Goal: Information Seeking & Learning: Learn about a topic

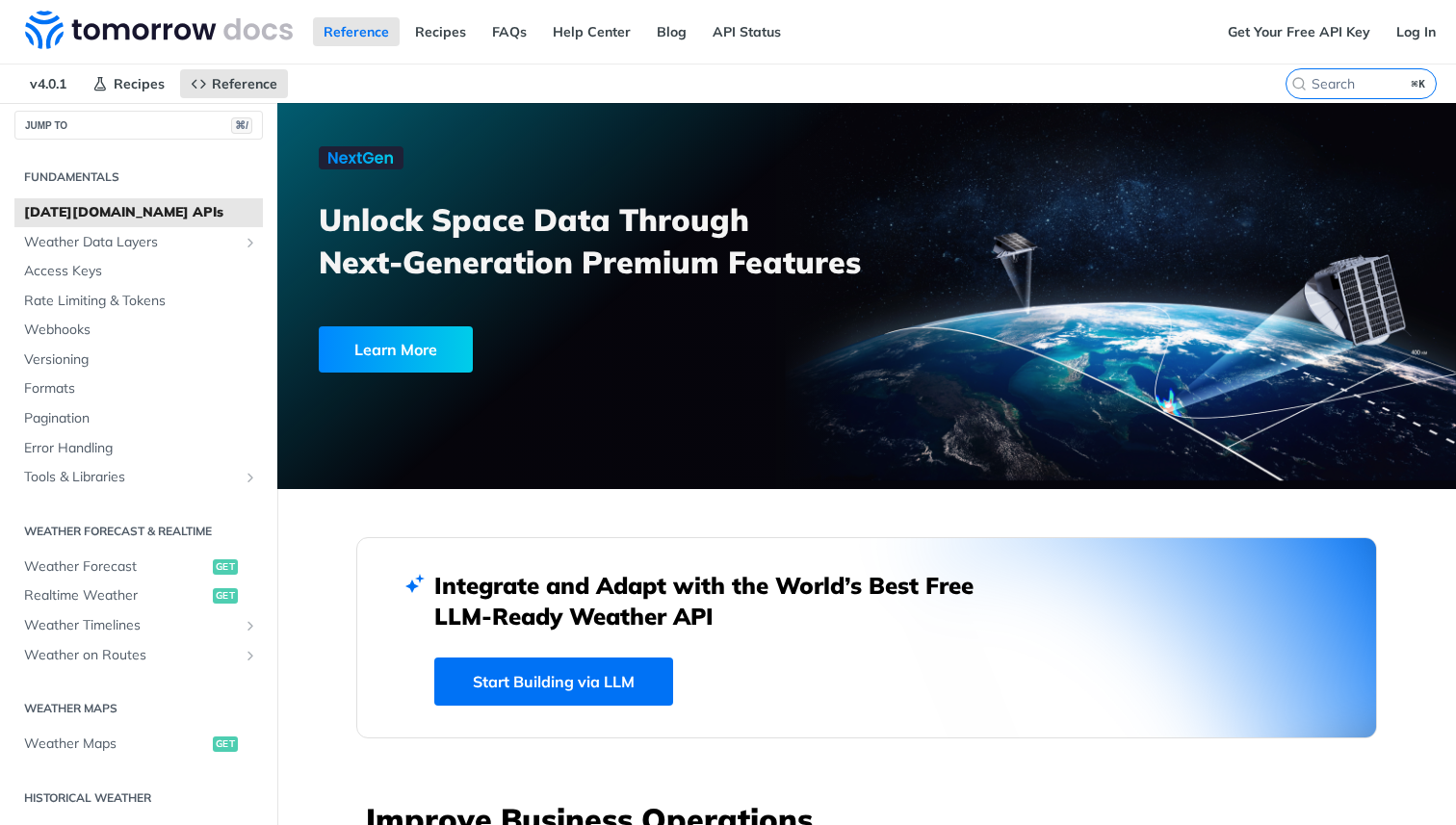
scroll to position [16, 0]
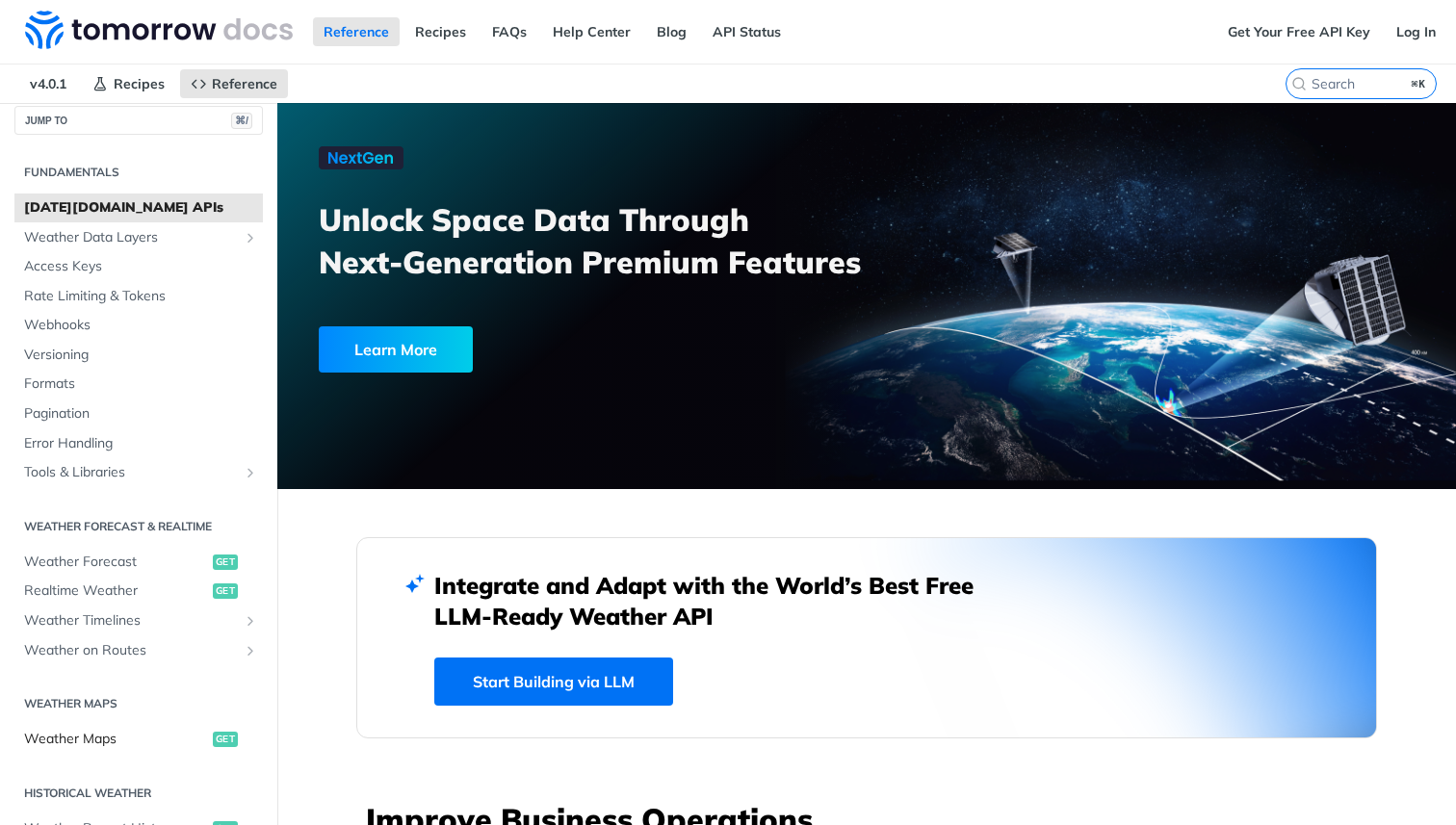
click at [99, 744] on span "Weather Maps" at bounding box center [116, 740] width 183 height 19
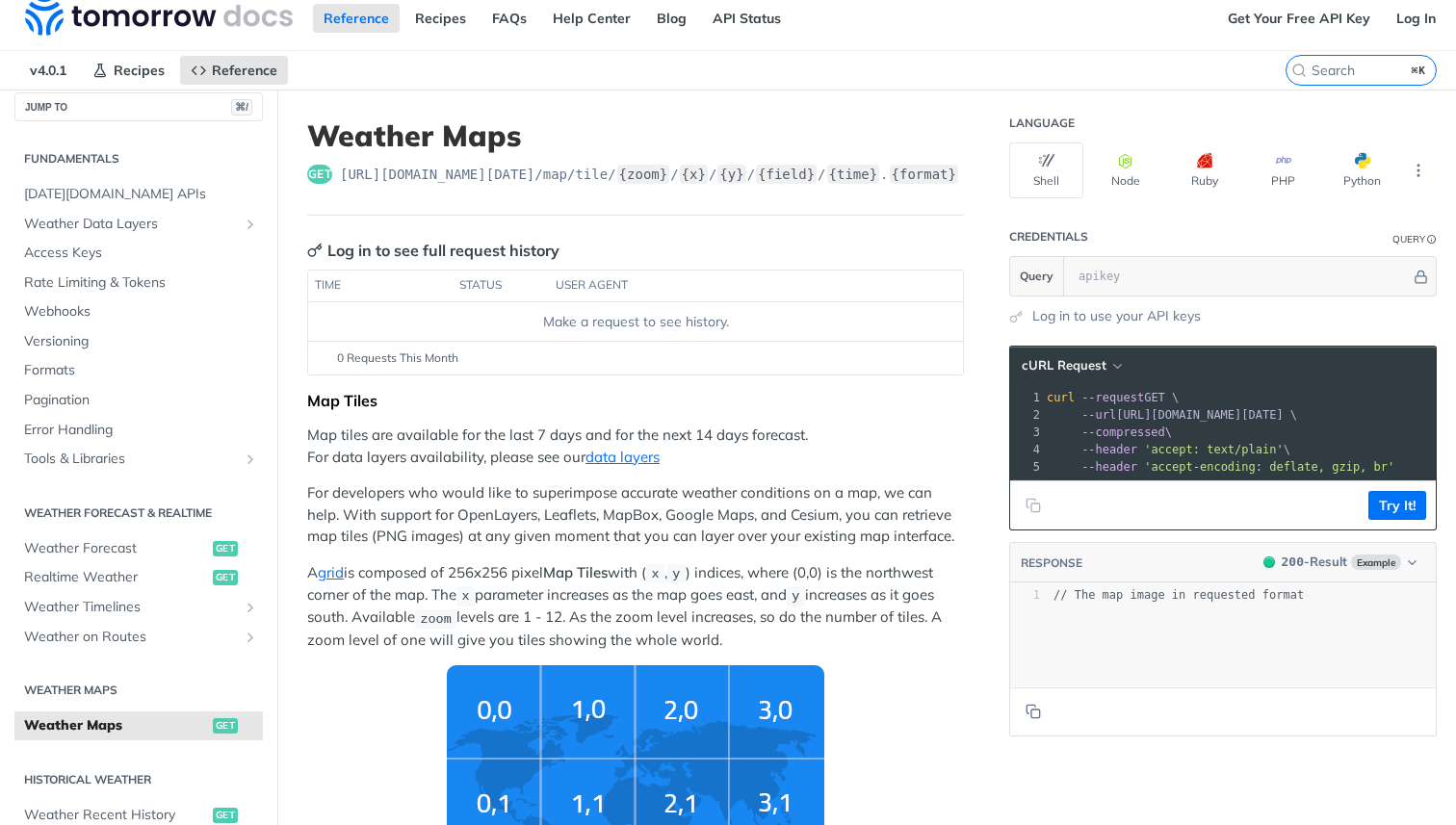
scroll to position [40, 0]
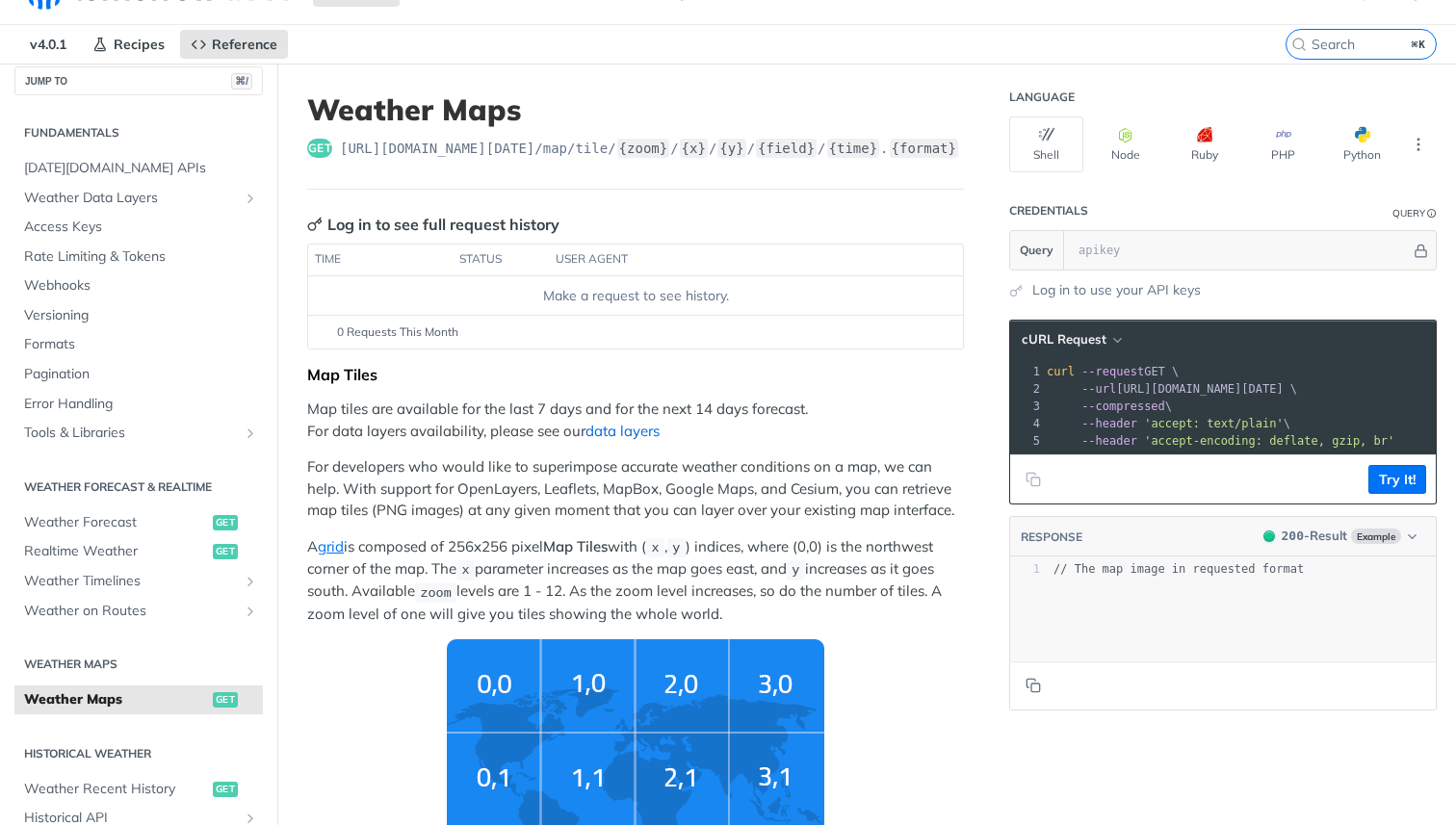
click at [615, 440] on link "data layers" at bounding box center [622, 430] width 74 height 18
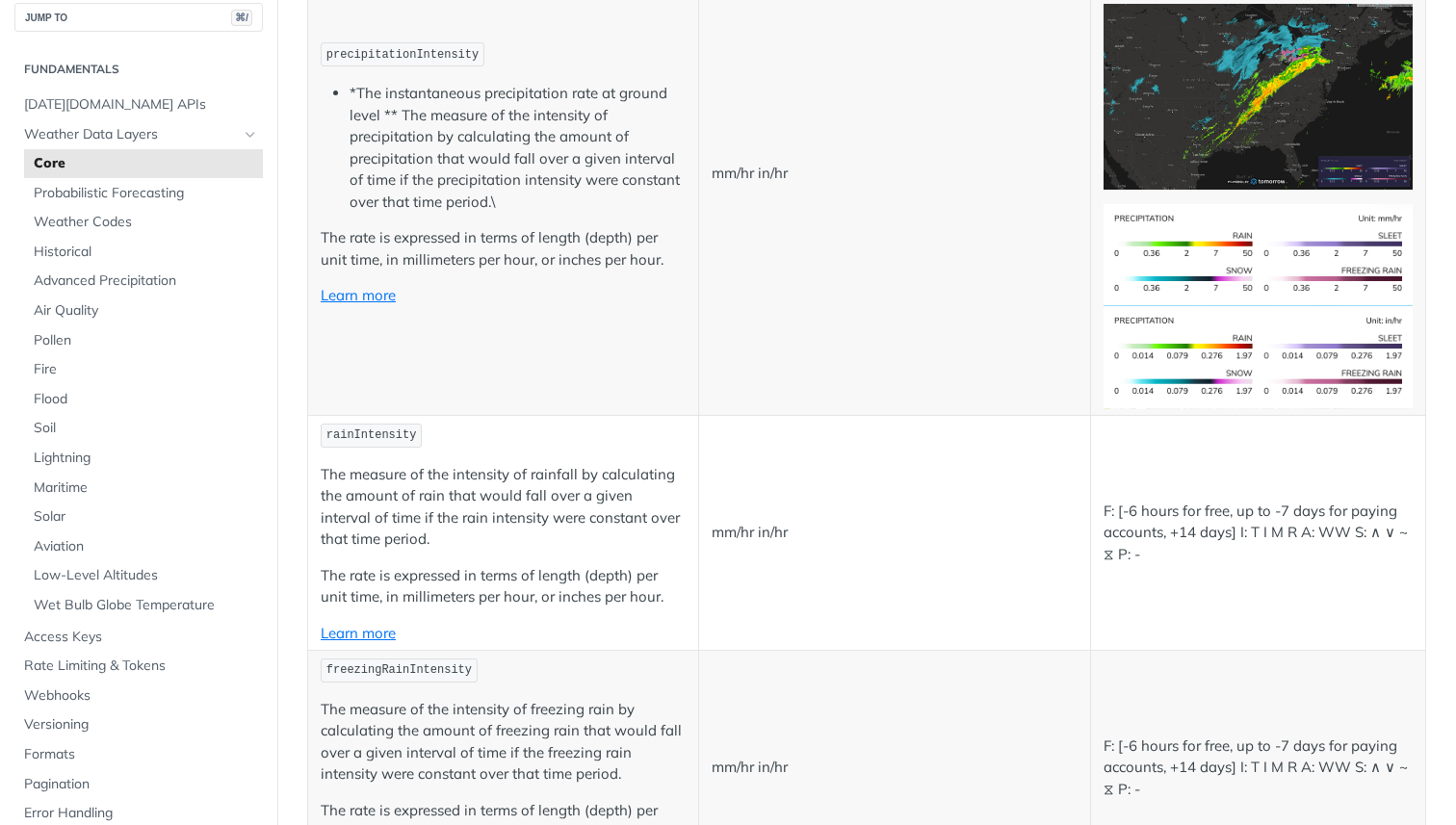
scroll to position [1904, 0]
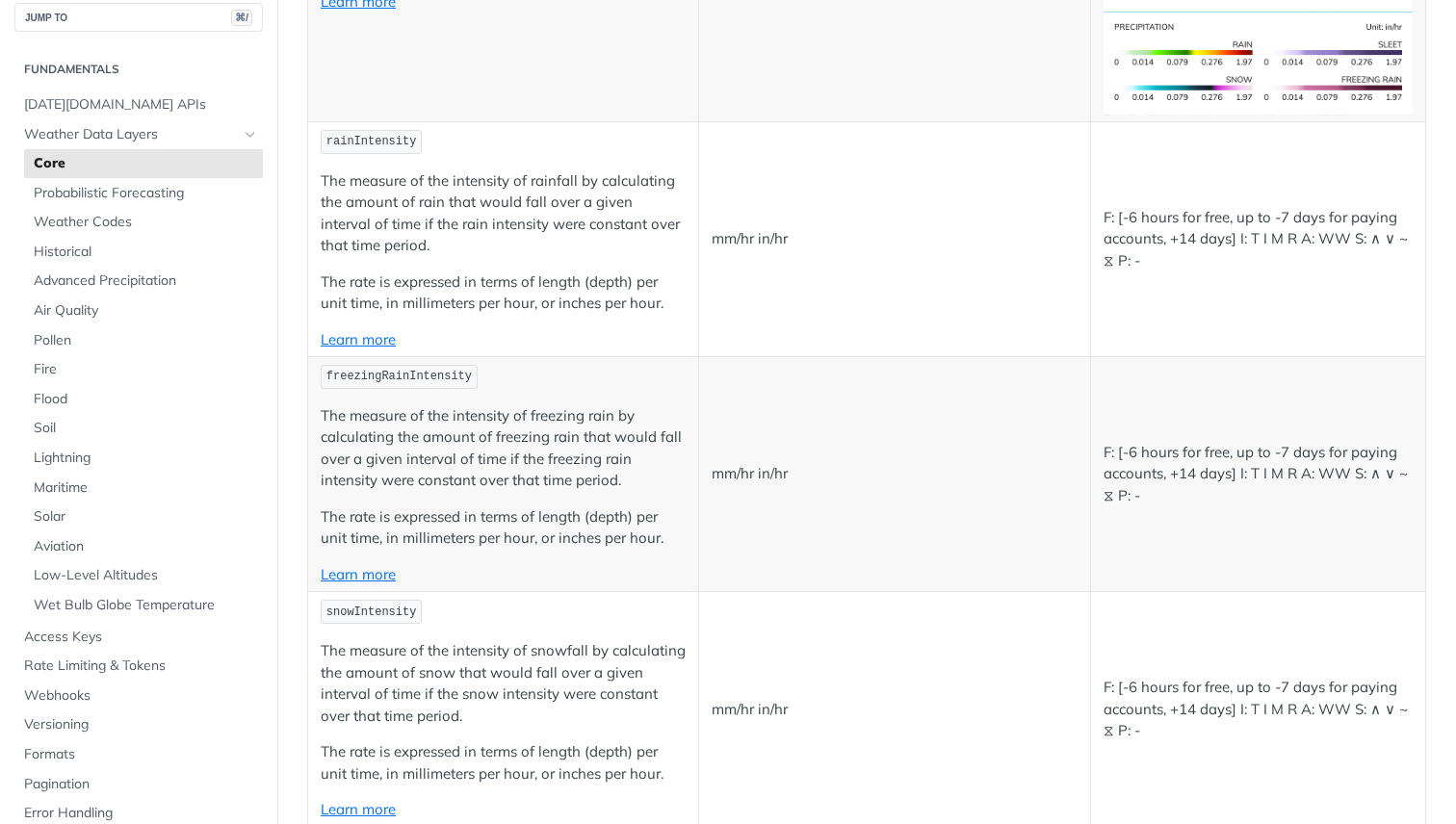
scroll to position [1997, 0]
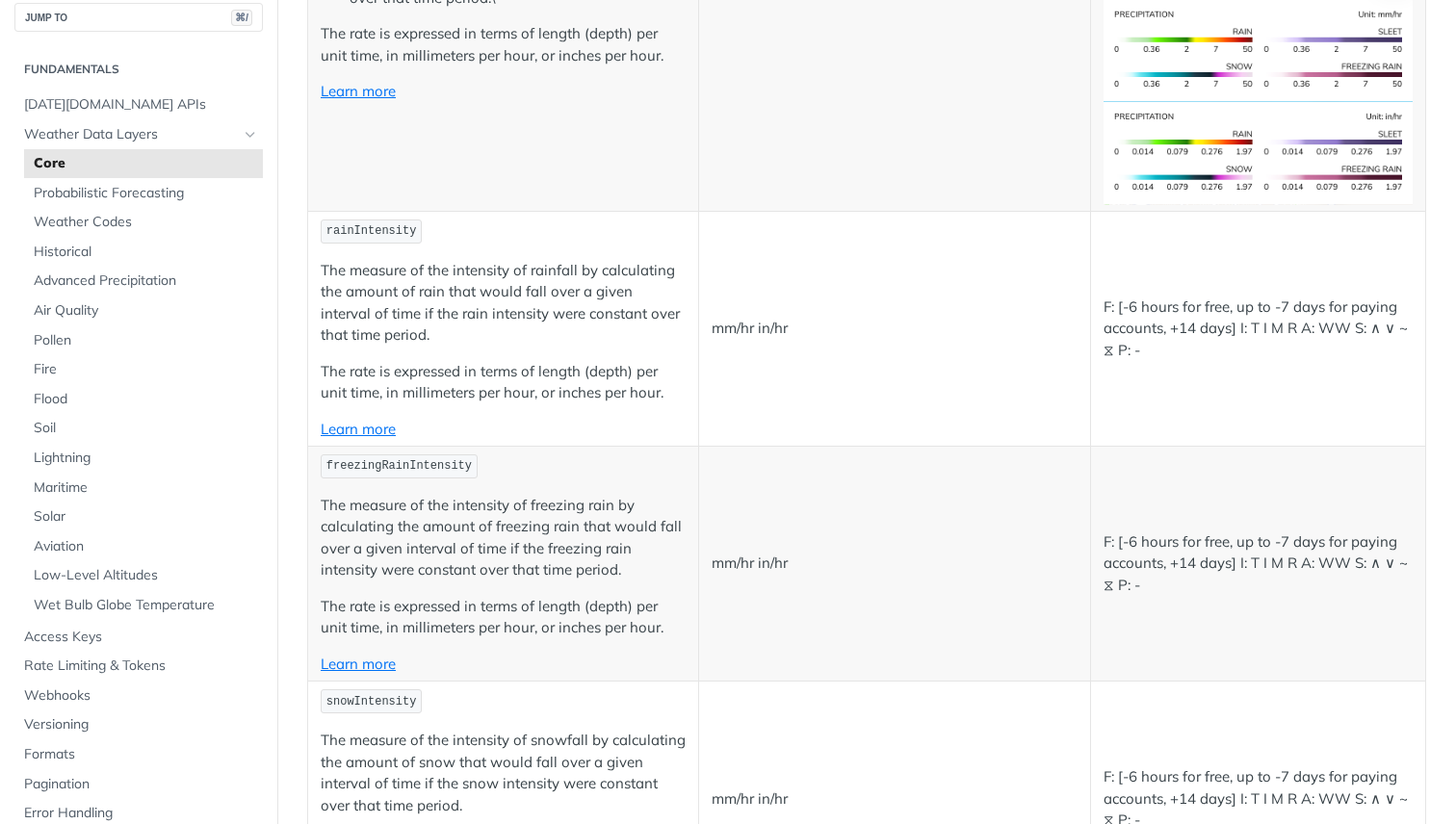
scroll to position [1895, 0]
